Goal: Task Accomplishment & Management: Use online tool/utility

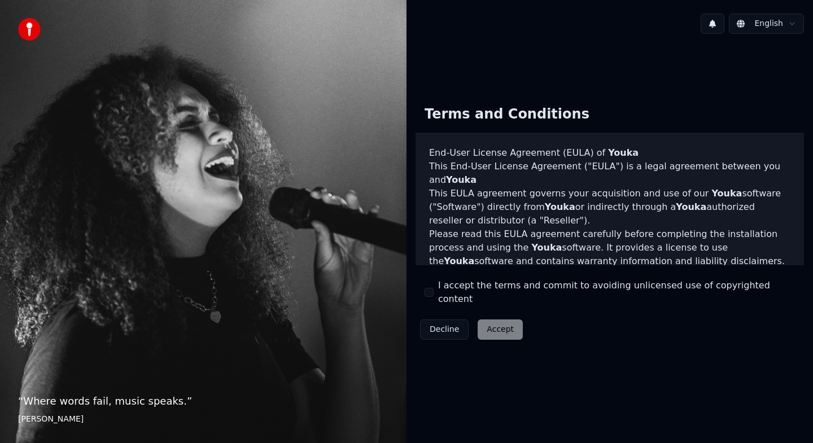
click at [498, 329] on div "Decline Accept" at bounding box center [472, 329] width 112 height 29
click at [435, 294] on div "I accept the terms and commit to avoiding unlicensed use of copyrighted content" at bounding box center [610, 292] width 370 height 27
click at [431, 294] on button "I accept the terms and commit to avoiding unlicensed use of copyrighted content" at bounding box center [429, 292] width 9 height 9
click at [494, 320] on button "Accept" at bounding box center [500, 330] width 45 height 20
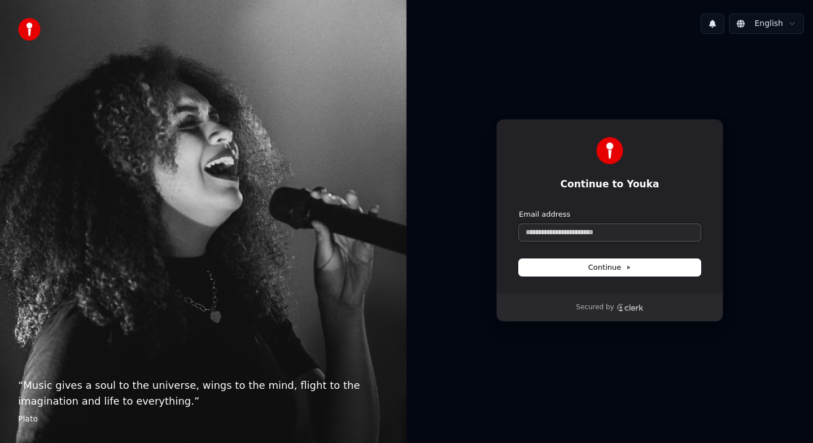
click at [562, 237] on input "Email address" at bounding box center [610, 232] width 182 height 17
click at [611, 265] on span "Continue" at bounding box center [610, 268] width 43 height 10
type input "**********"
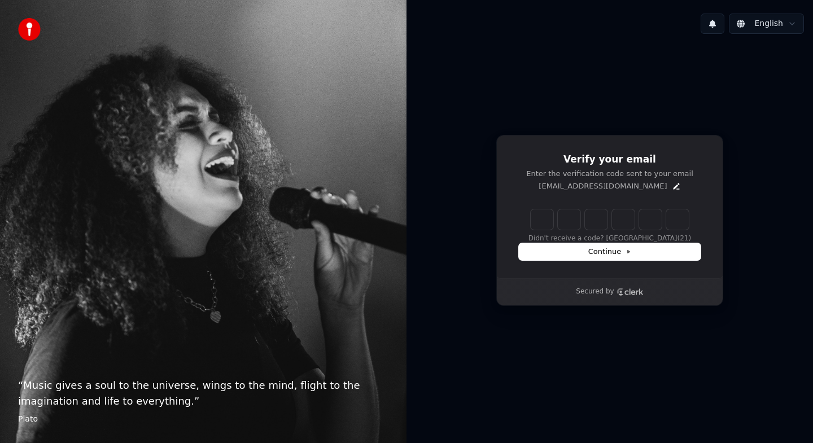
click at [545, 223] on input "Enter verification code" at bounding box center [610, 220] width 158 height 20
type input "******"
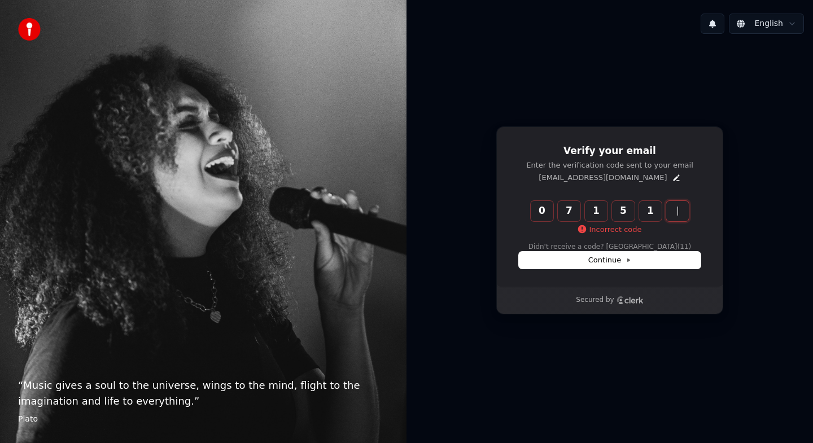
type input "******"
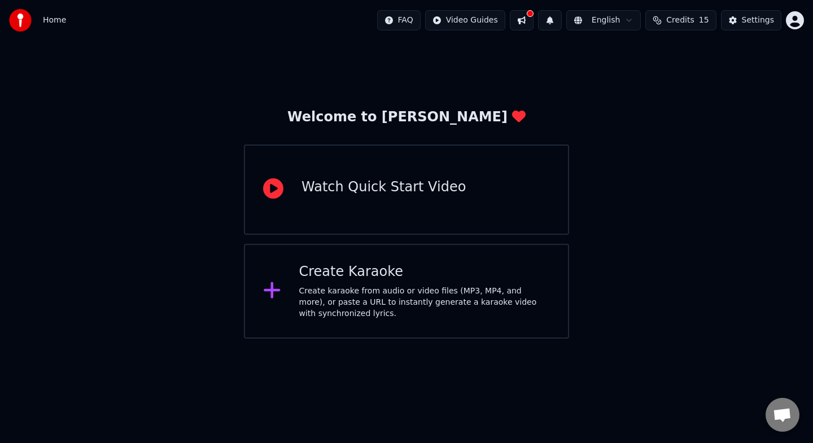
click at [377, 195] on div "Watch Quick Start Video" at bounding box center [384, 187] width 164 height 18
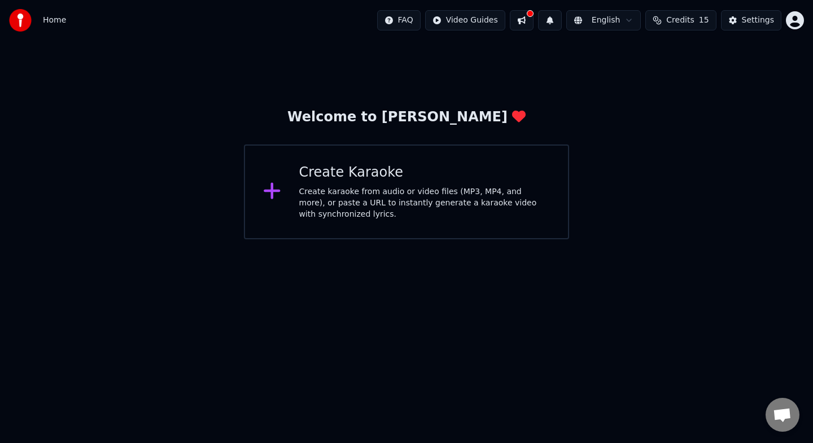
click at [364, 208] on div "Create karaoke from audio or video files (MP3, MP4, and more), or paste a URL t…" at bounding box center [424, 203] width 251 height 34
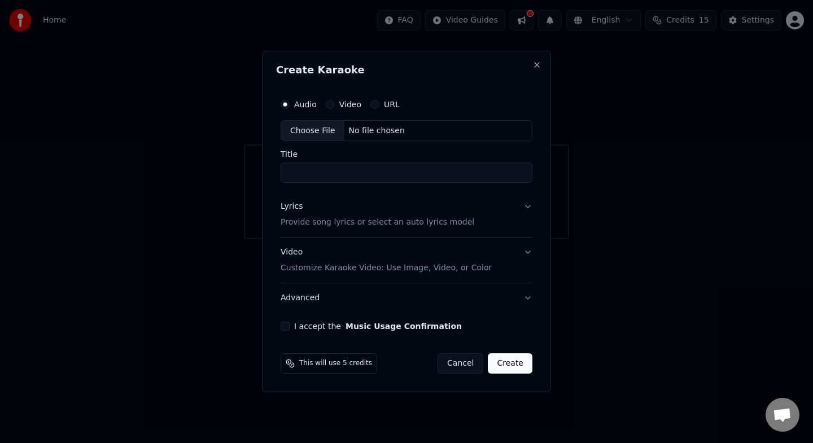
click at [348, 209] on div "Lyrics Provide song lyrics or select an auto lyrics model" at bounding box center [378, 215] width 194 height 27
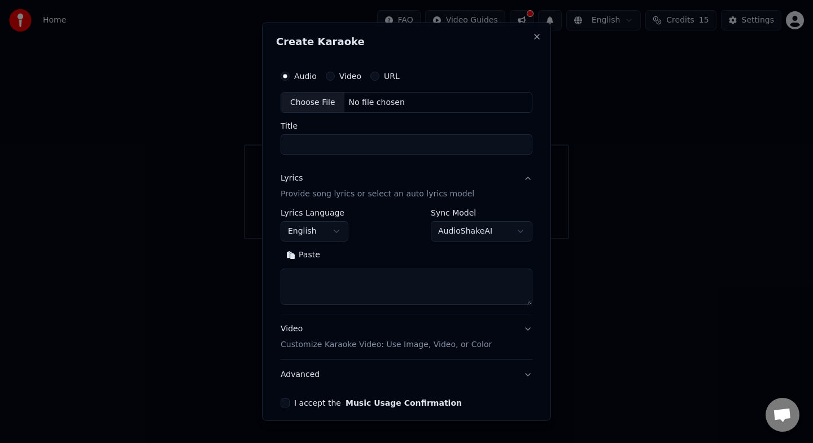
click at [329, 231] on button "English" at bounding box center [315, 231] width 68 height 20
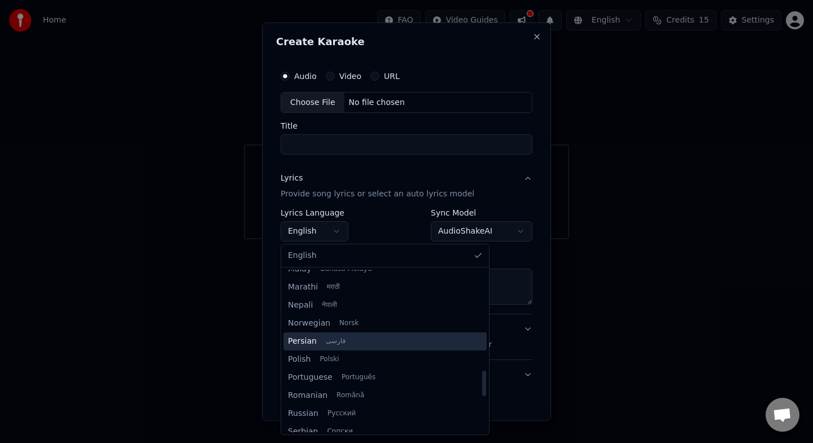
scroll to position [641, 0]
click at [256, 289] on div at bounding box center [406, 221] width 813 height 443
